Goal: Task Accomplishment & Management: Manage account settings

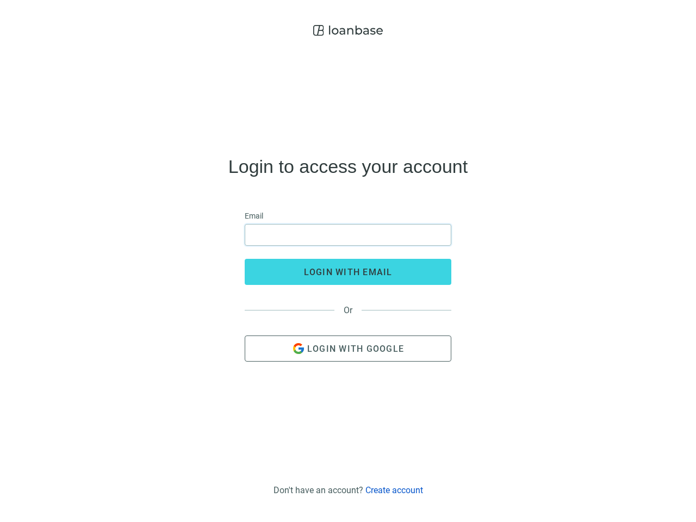
click at [348, 235] on input "email" at bounding box center [348, 235] width 193 height 21
click at [348, 272] on span "login with email" at bounding box center [348, 272] width 89 height 10
click at [348, 349] on span "Login with Google" at bounding box center [355, 349] width 97 height 10
